Goal: Task Accomplishment & Management: Manage account settings

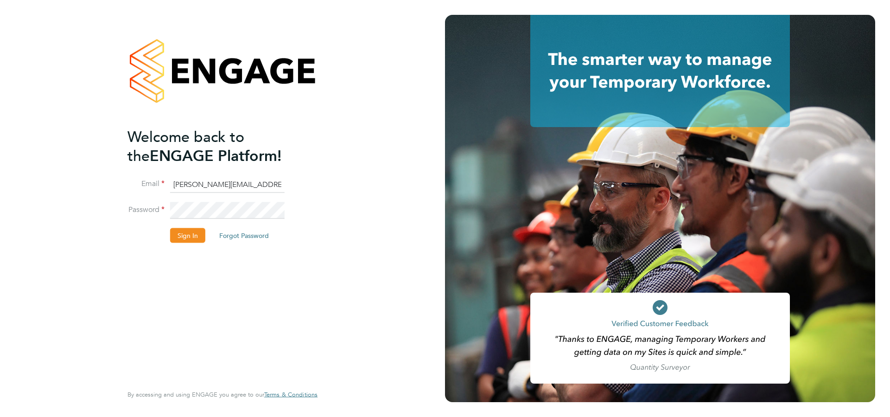
type input "kelly@corerecruiter.co.uk"
click at [189, 244] on li "Sign In Forgot Password" at bounding box center [217, 240] width 181 height 24
click at [186, 238] on button "Sign In" at bounding box center [187, 235] width 35 height 15
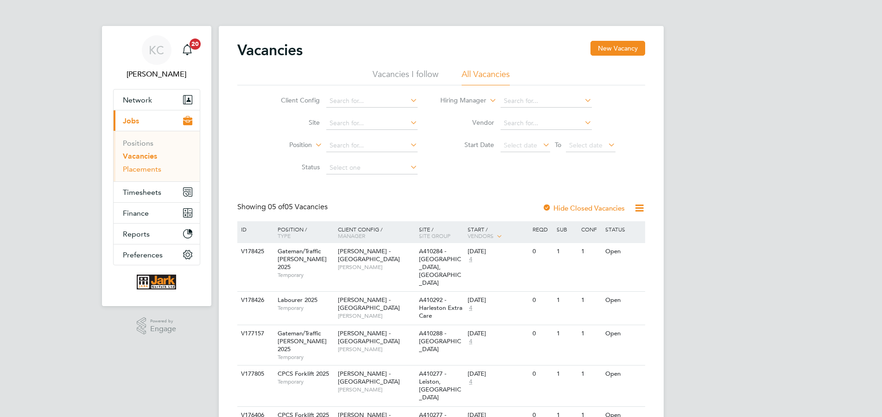
click at [146, 171] on link "Placements" at bounding box center [142, 168] width 38 height 9
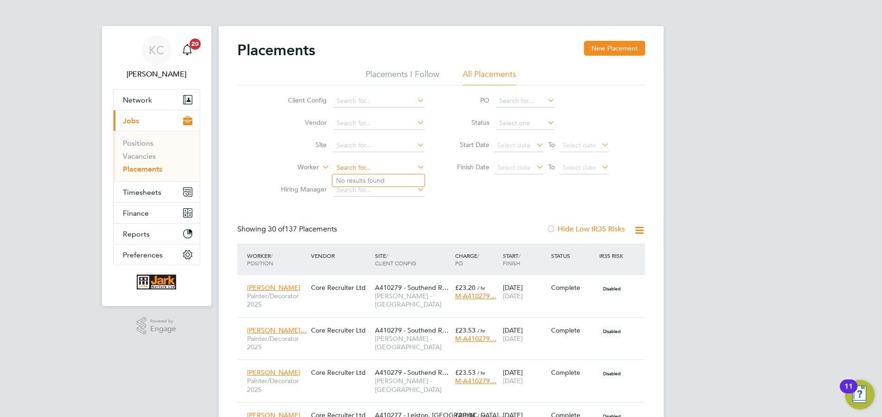
click at [354, 164] on input at bounding box center [378, 167] width 91 height 13
click at [345, 177] on b "[PERSON_NAME]" at bounding box center [363, 181] width 54 height 8
type input "[PERSON_NAME]"
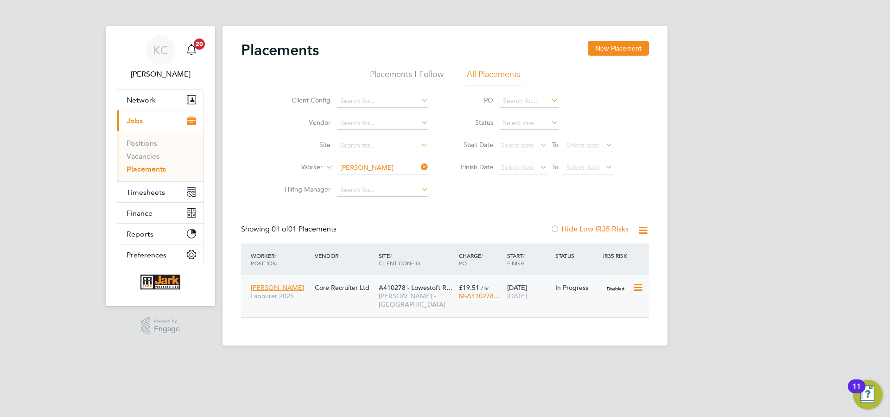
click at [430, 296] on span "[PERSON_NAME] - [GEOGRAPHIC_DATA]" at bounding box center [417, 299] width 76 height 17
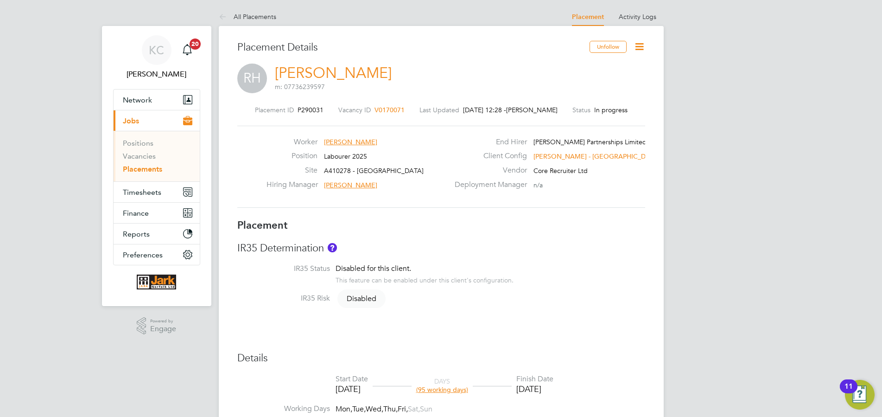
scroll to position [13, 13]
click at [637, 46] on icon at bounding box center [639, 47] width 12 height 12
click at [600, 69] on li "Edit Placement e" at bounding box center [609, 68] width 68 height 13
type input "Tommy Salmon"
type input "Matthew Smith"
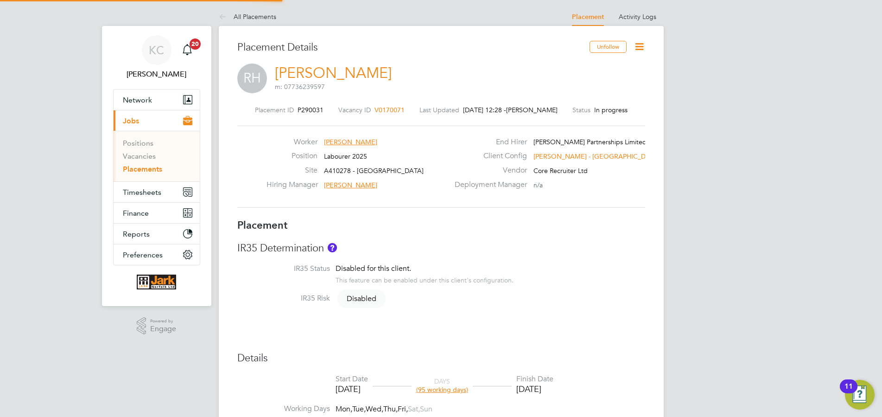
type input "[DATE]"
type input "08:00"
type input "17:00"
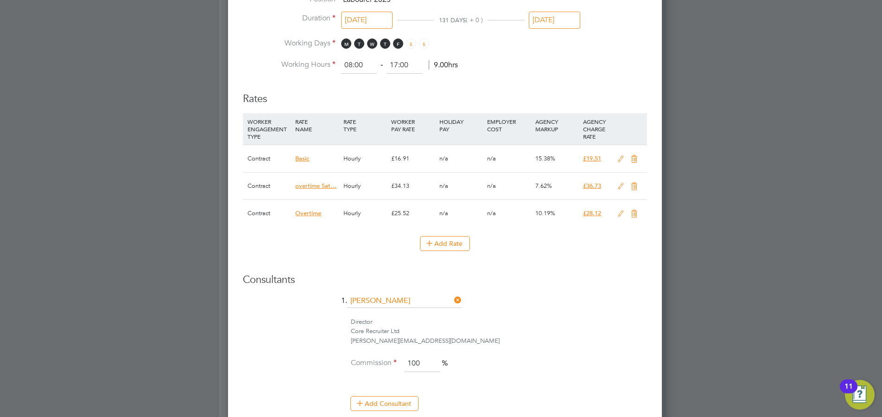
click at [618, 163] on icon at bounding box center [621, 158] width 12 height 7
